Goal: Information Seeking & Learning: Learn about a topic

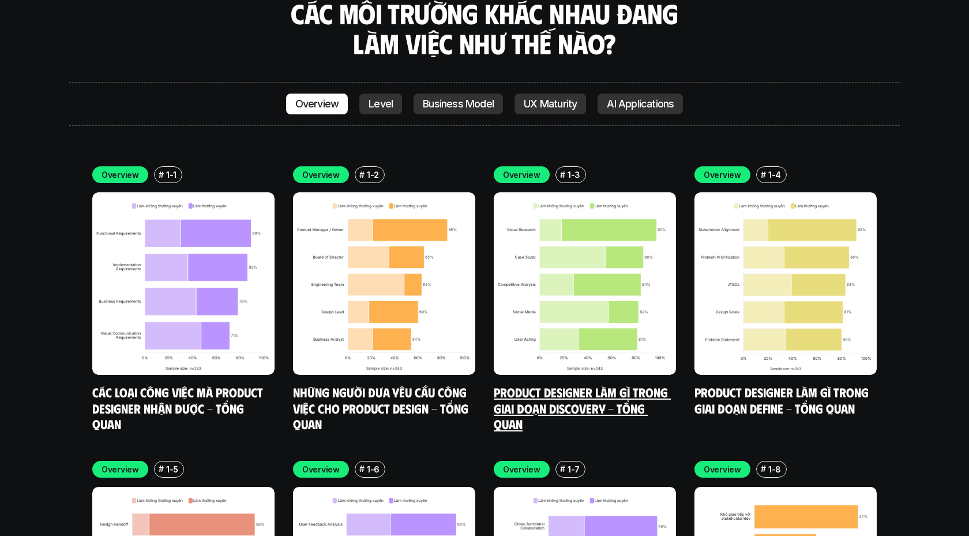
scroll to position [3324, 0]
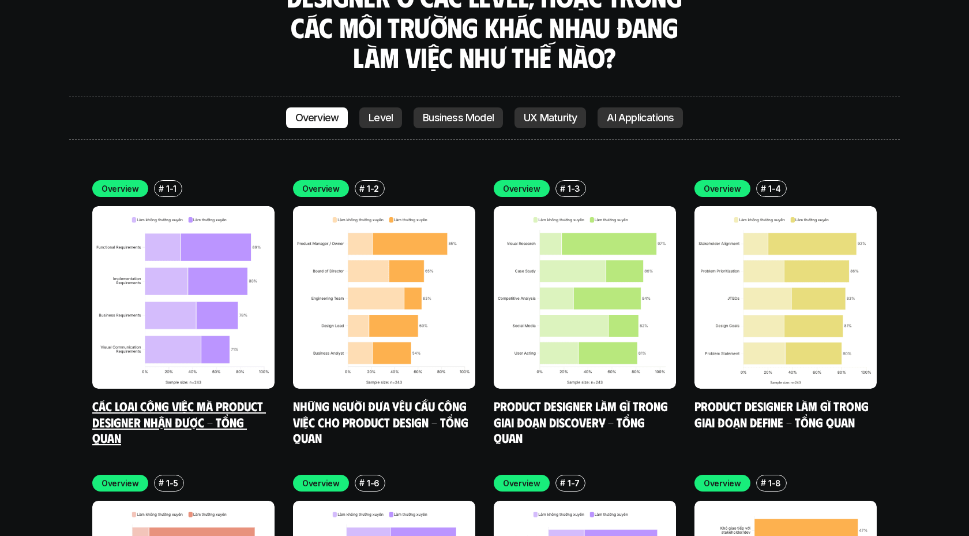
click at [166, 206] on img at bounding box center [183, 297] width 182 height 182
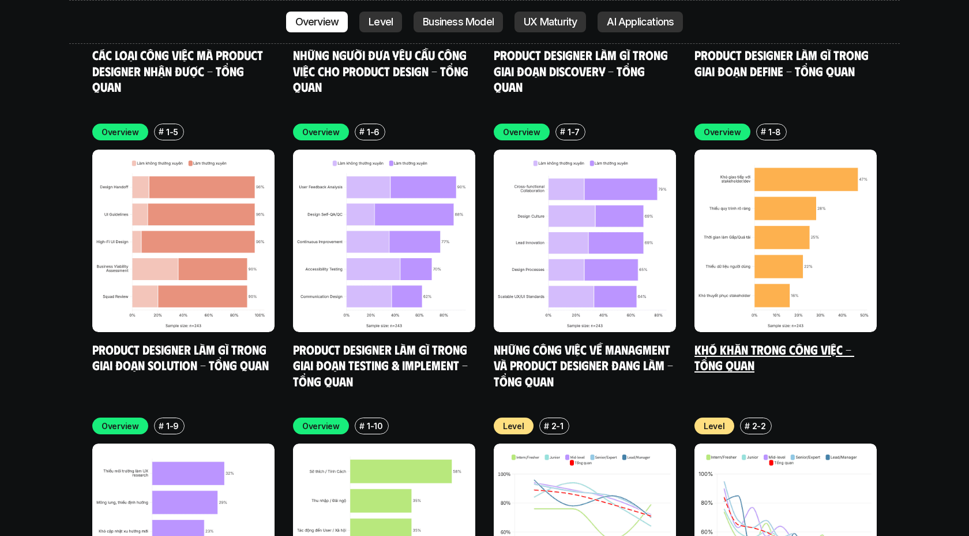
scroll to position [3693, 0]
